Goal: Navigation & Orientation: Find specific page/section

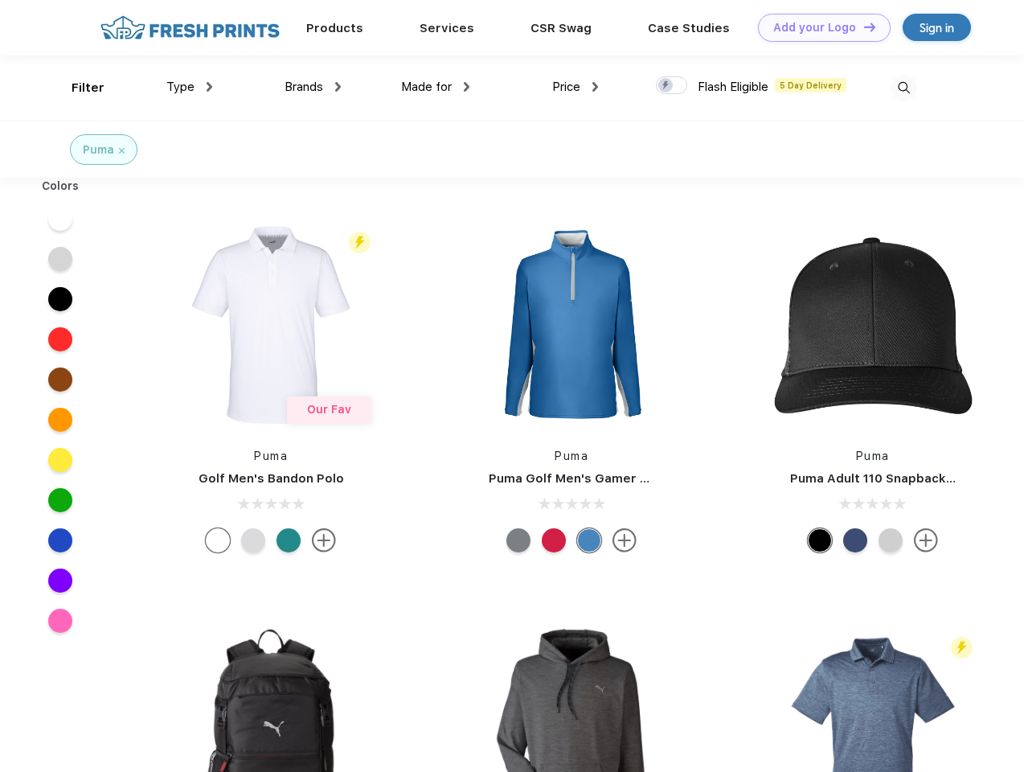
click at [818, 27] on link "Add your Logo Design Tool" at bounding box center [824, 28] width 133 height 28
click at [0, 0] on div "Design Tool" at bounding box center [0, 0] width 0 height 0
click at [863, 27] on link "Add your Logo Design Tool" at bounding box center [824, 28] width 133 height 28
click at [77, 88] on div "Filter" at bounding box center [88, 88] width 33 height 18
click at [190, 87] on span "Type" at bounding box center [180, 87] width 28 height 14
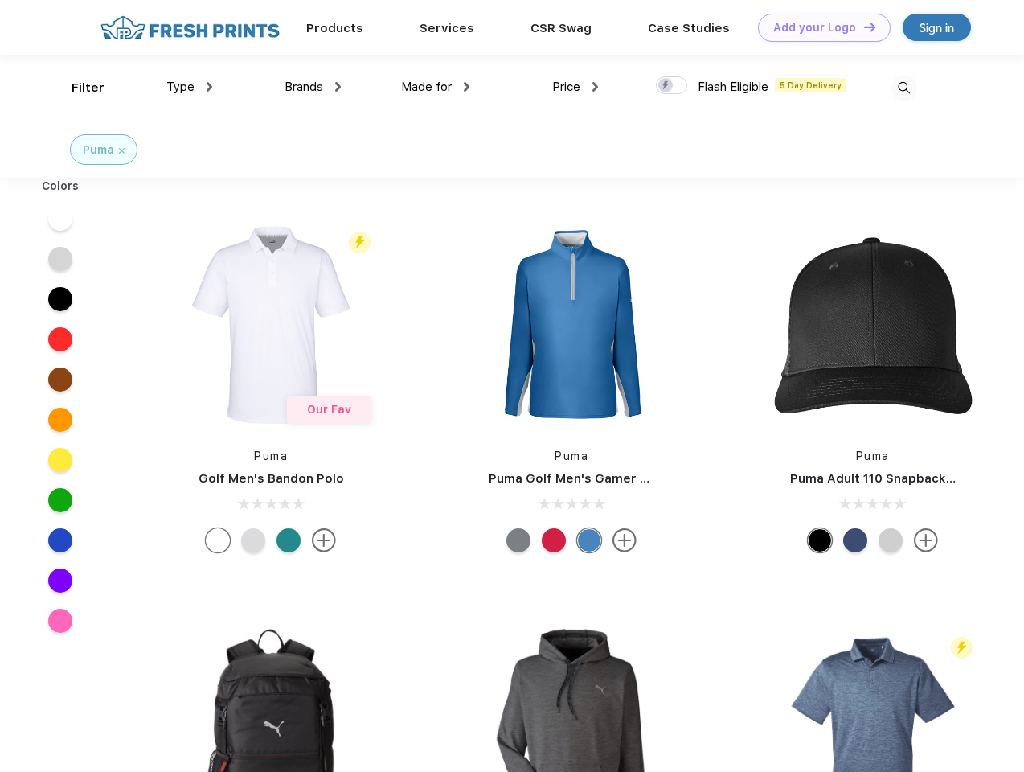
click at [313, 87] on span "Brands" at bounding box center [304, 87] width 39 height 14
click at [436, 87] on span "Made for" at bounding box center [426, 87] width 51 height 14
click at [576, 87] on span "Price" at bounding box center [566, 87] width 28 height 14
click at [672, 86] on div at bounding box center [671, 85] width 31 height 18
click at [666, 86] on input "checkbox" at bounding box center [661, 81] width 10 height 10
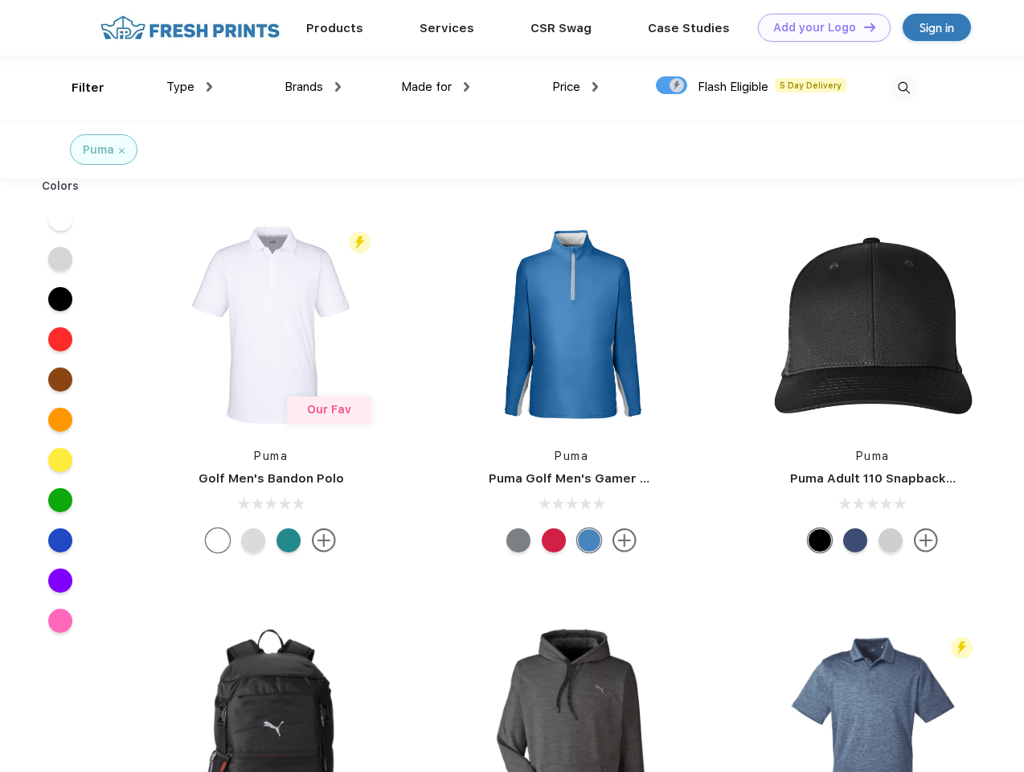
click at [904, 88] on img at bounding box center [904, 88] width 27 height 27
